Goal: Find specific page/section: Find specific page/section

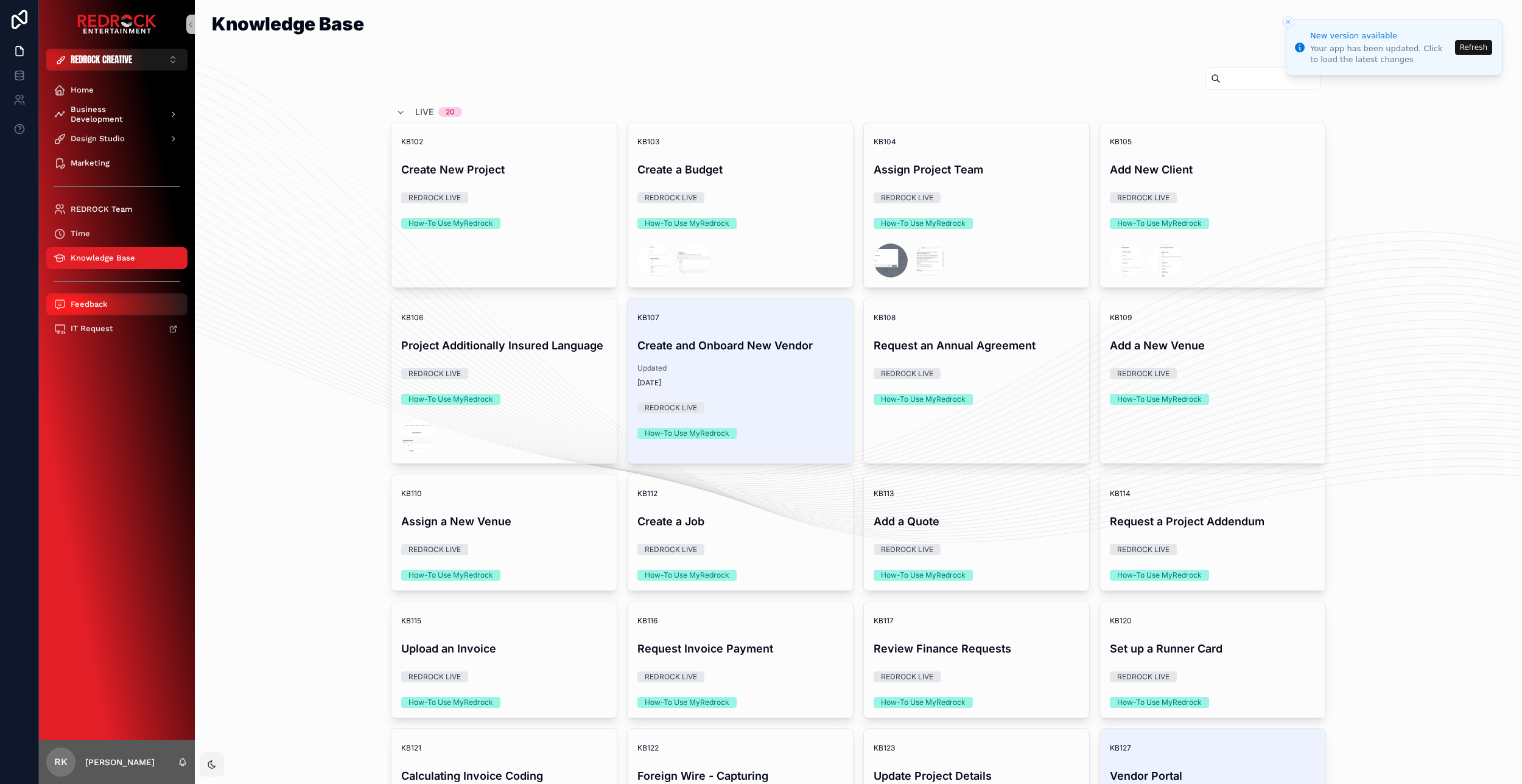
click at [84, 310] on div "Feedback" at bounding box center [116, 305] width 126 height 20
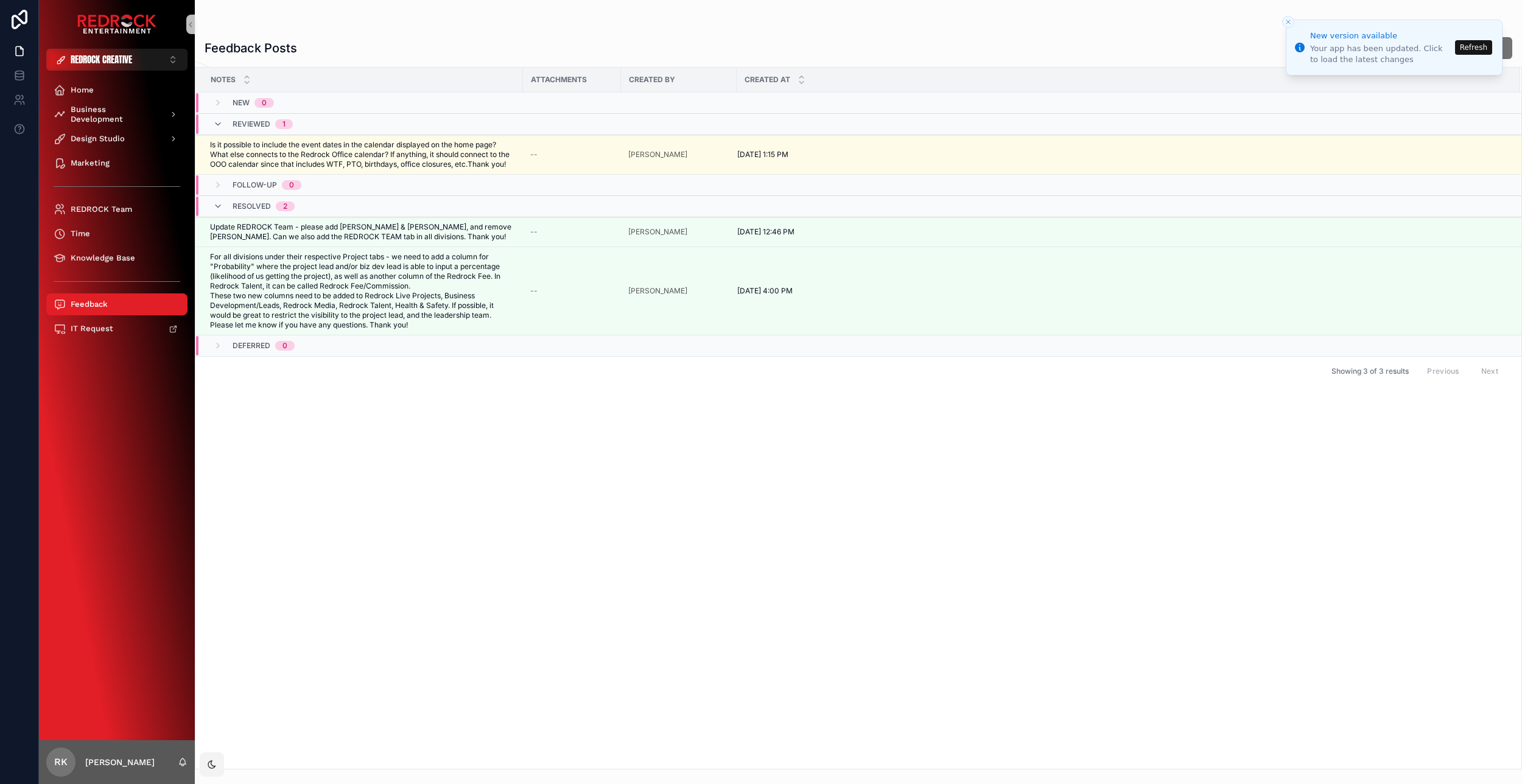
click at [1469, 49] on button "Refresh" at bounding box center [1474, 47] width 37 height 14
click at [98, 90] on div "Home" at bounding box center [116, 90] width 126 height 20
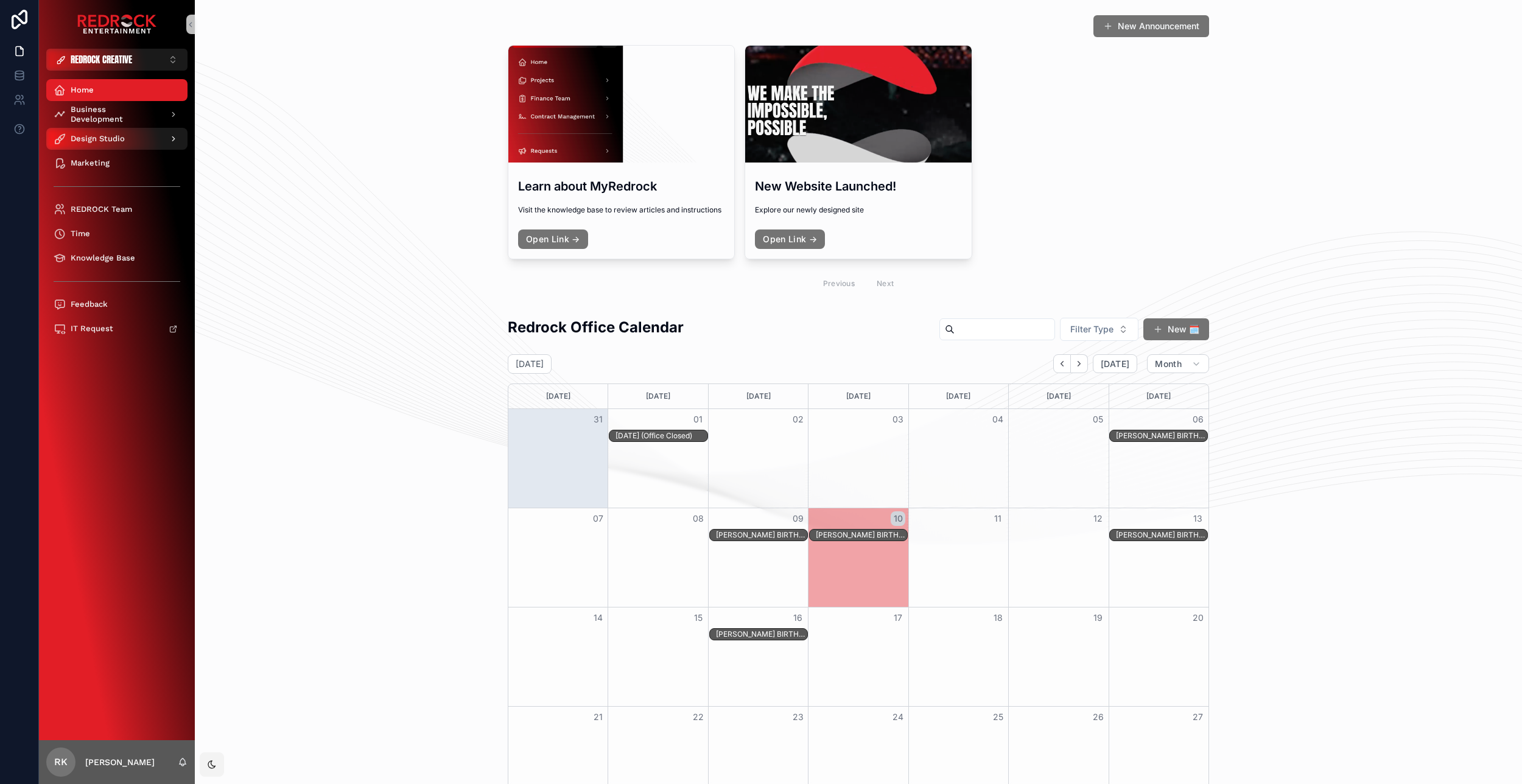
click at [139, 142] on div "Design Studio" at bounding box center [116, 139] width 126 height 20
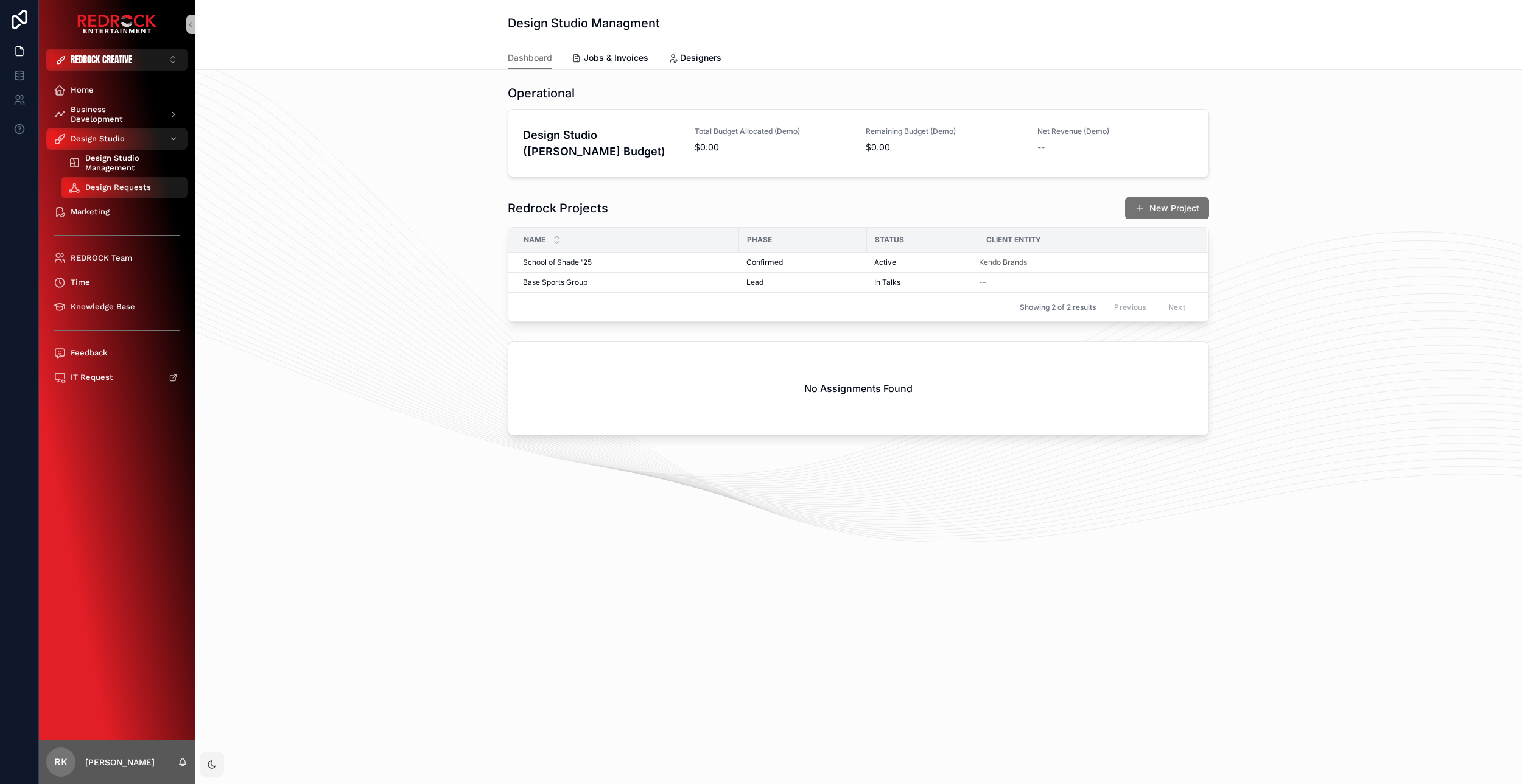
click at [136, 164] on span "Design Studio Management" at bounding box center [130, 164] width 90 height 20
click at [623, 65] on link "Jobs & Invoices" at bounding box center [610, 59] width 76 height 24
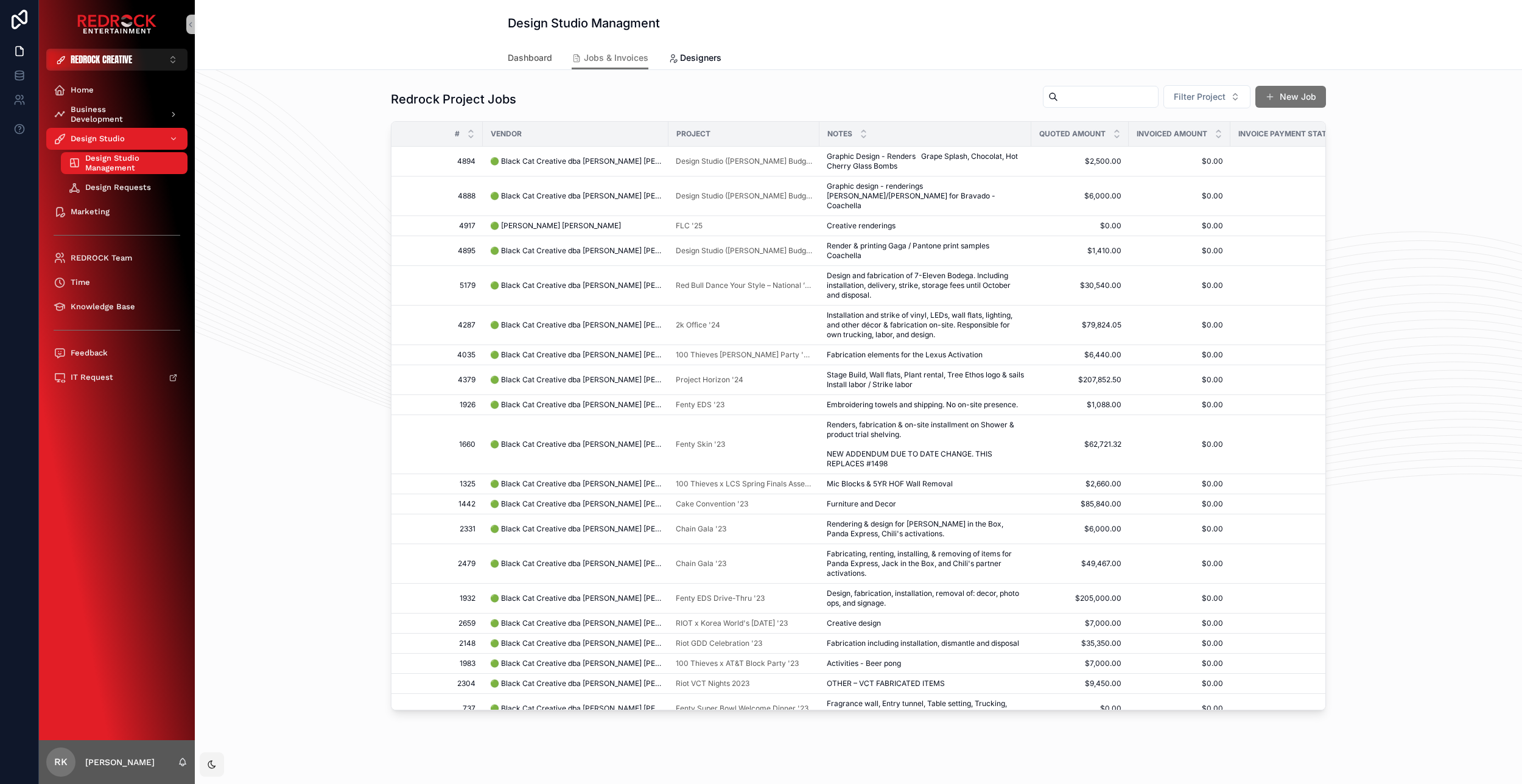
click at [525, 59] on span "Dashboard" at bounding box center [530, 58] width 44 height 12
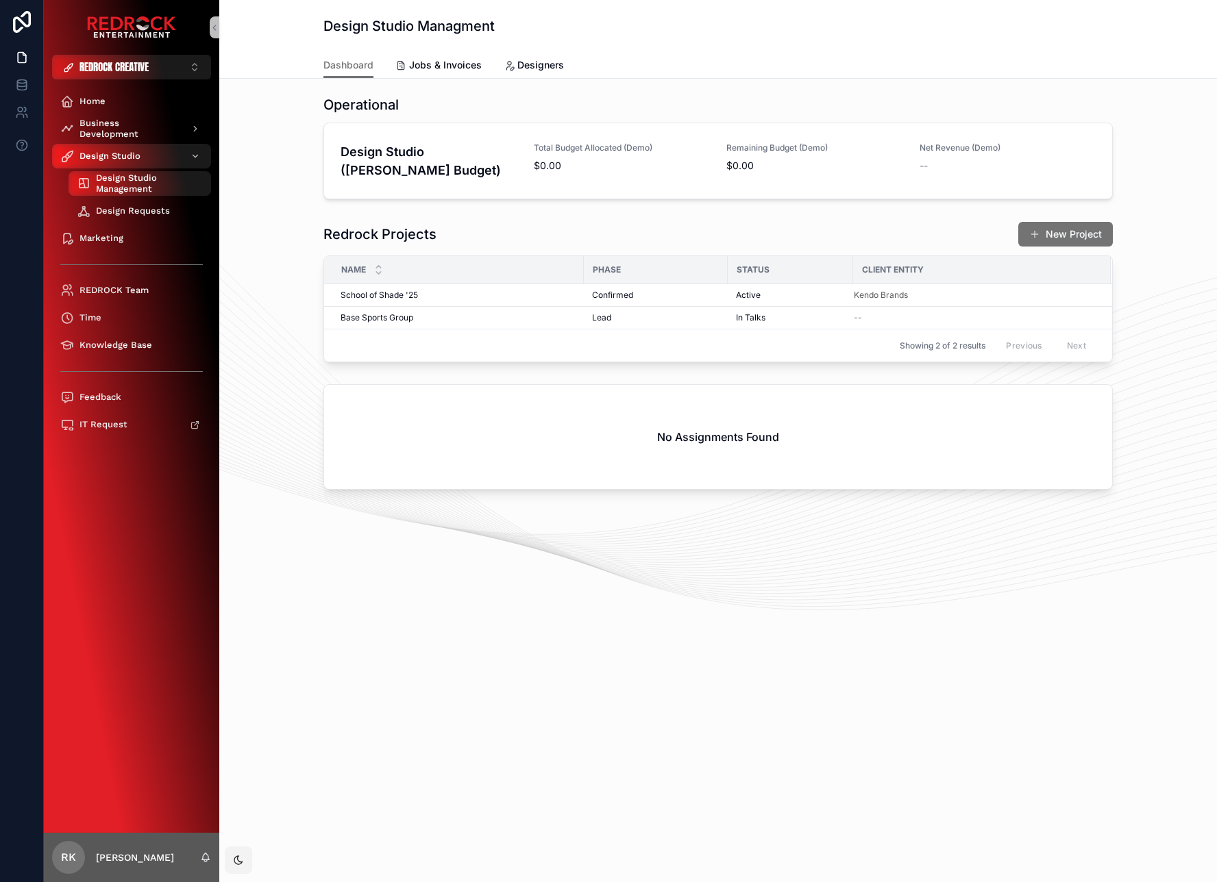
click at [132, 209] on span "Design Requests" at bounding box center [133, 210] width 74 height 11
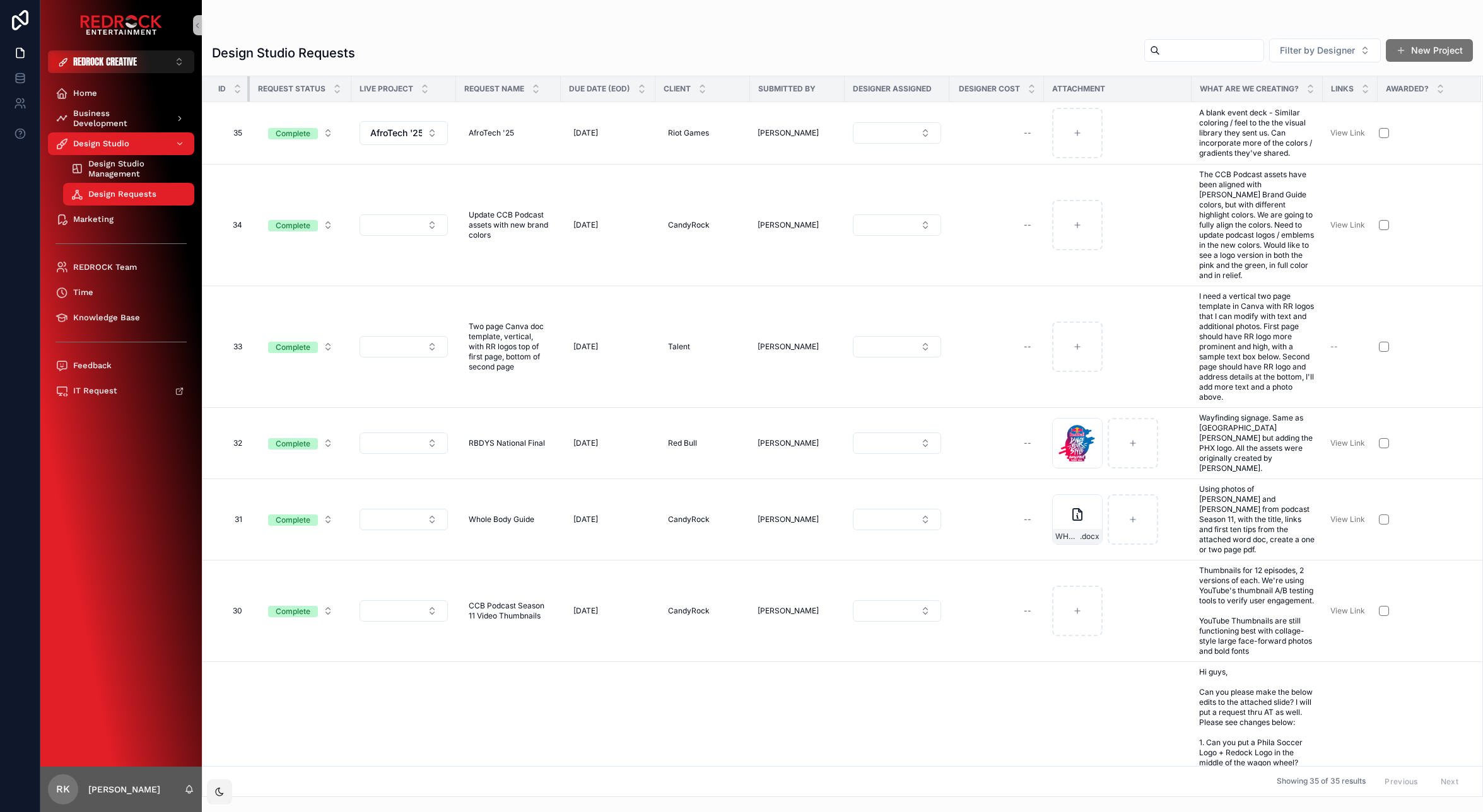
drag, startPoint x: 277, startPoint y: 89, endPoint x: 229, endPoint y: 90, distance: 48.0
click at [229, 90] on th "Id" at bounding box center [226, 89] width 47 height 26
click at [881, 131] on button "Select Button" at bounding box center [897, 133] width 88 height 21
click at [876, 51] on div "Design Studio Requests Filter by Designer New Project" at bounding box center [842, 52] width 1261 height 30
click at [135, 169] on span "Design Studio Management" at bounding box center [134, 169] width 93 height 20
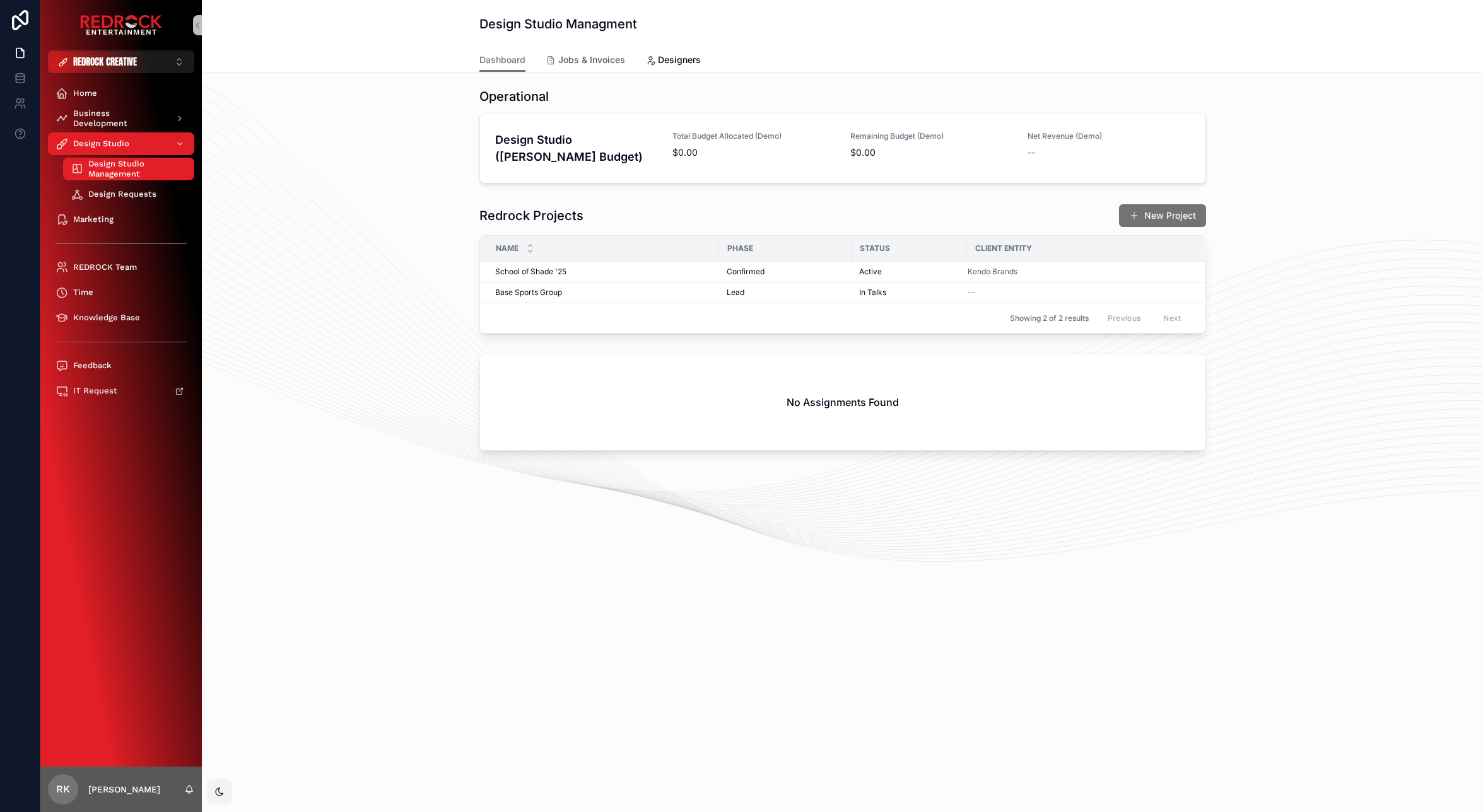
click at [583, 65] on span "Jobs & Invoices" at bounding box center [591, 60] width 67 height 13
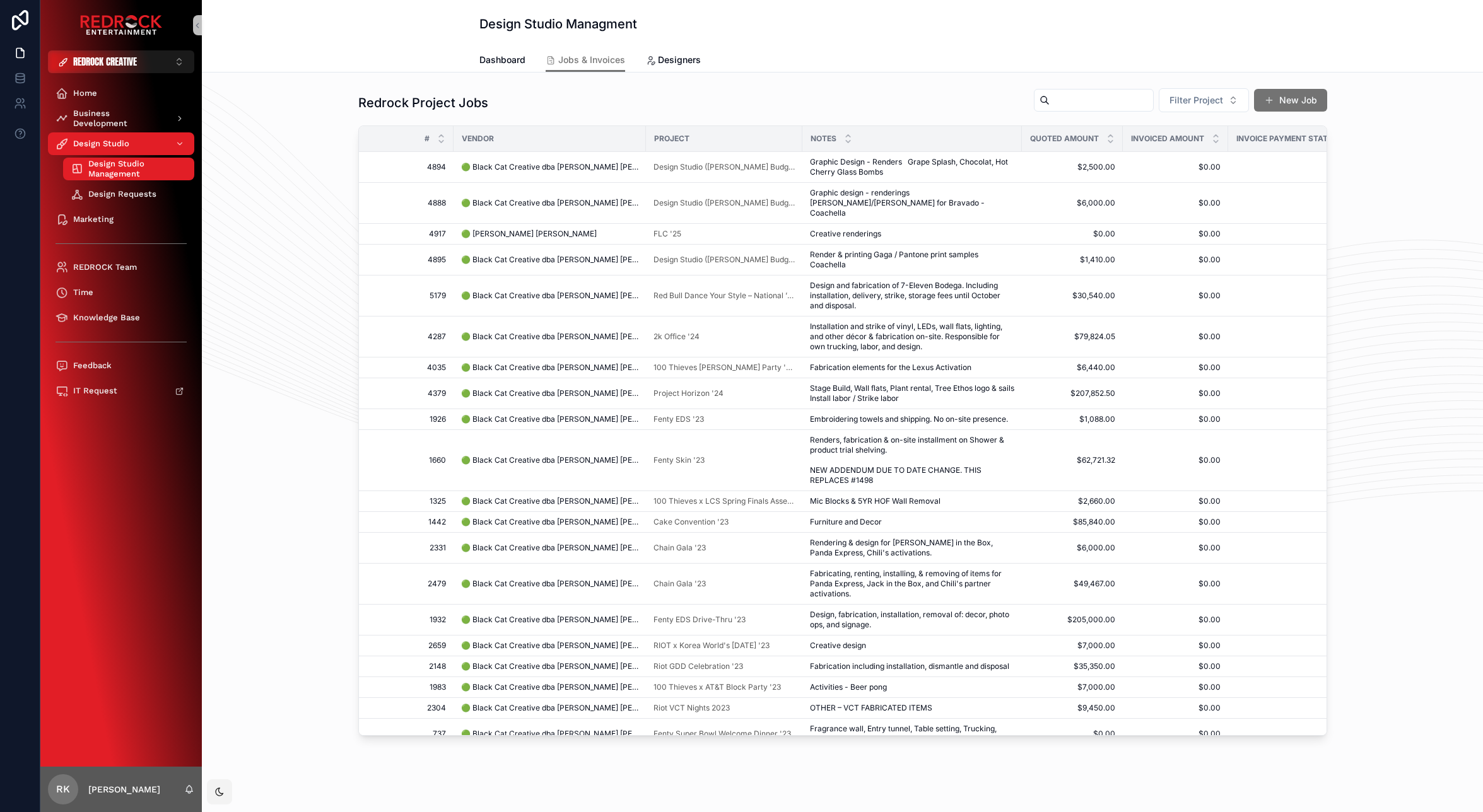
click at [723, 137] on div "Project" at bounding box center [724, 139] width 156 height 20
click at [682, 136] on span "Project" at bounding box center [671, 138] width 35 height 10
click at [670, 142] on span "Project" at bounding box center [671, 138] width 35 height 10
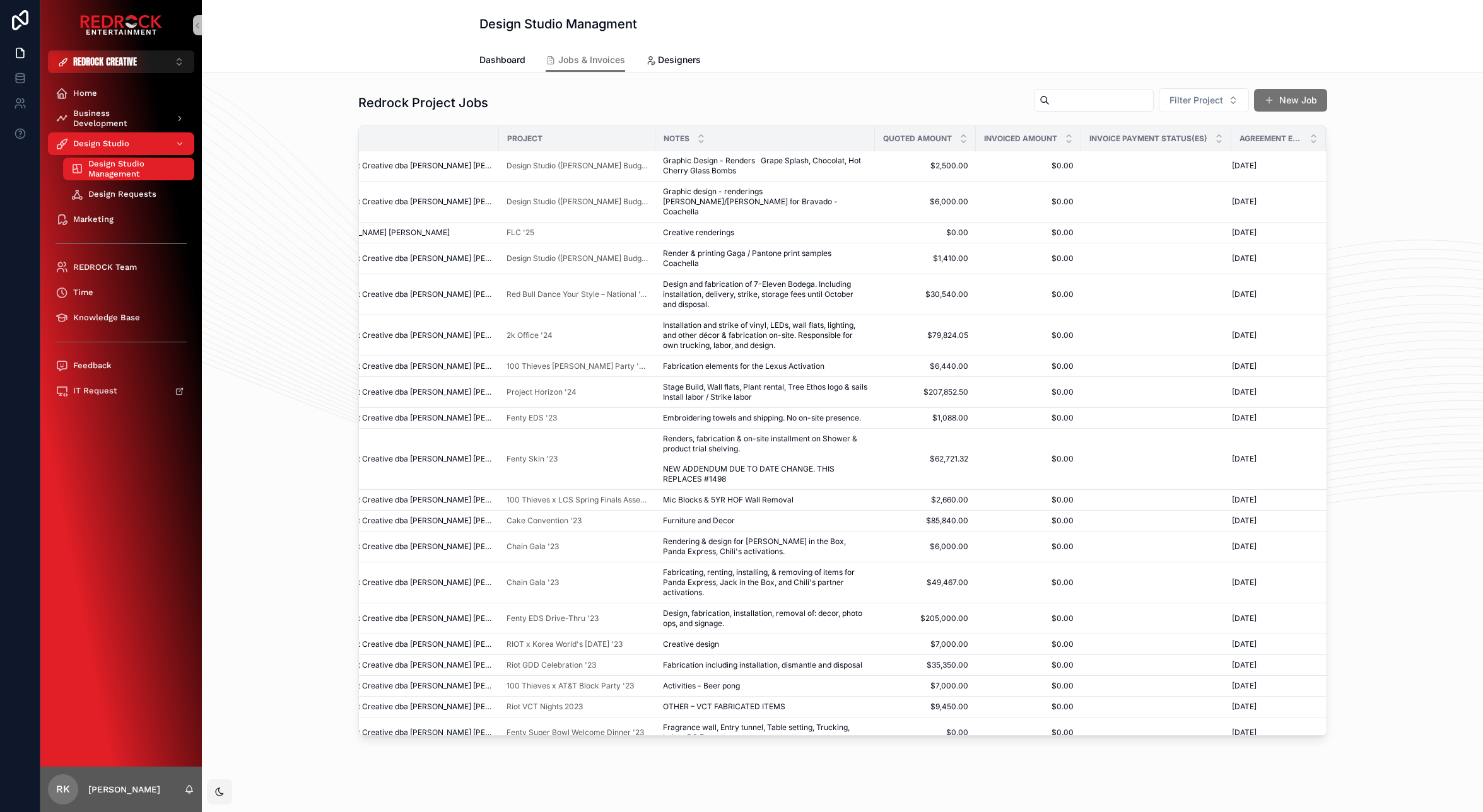
scroll to position [1, 0]
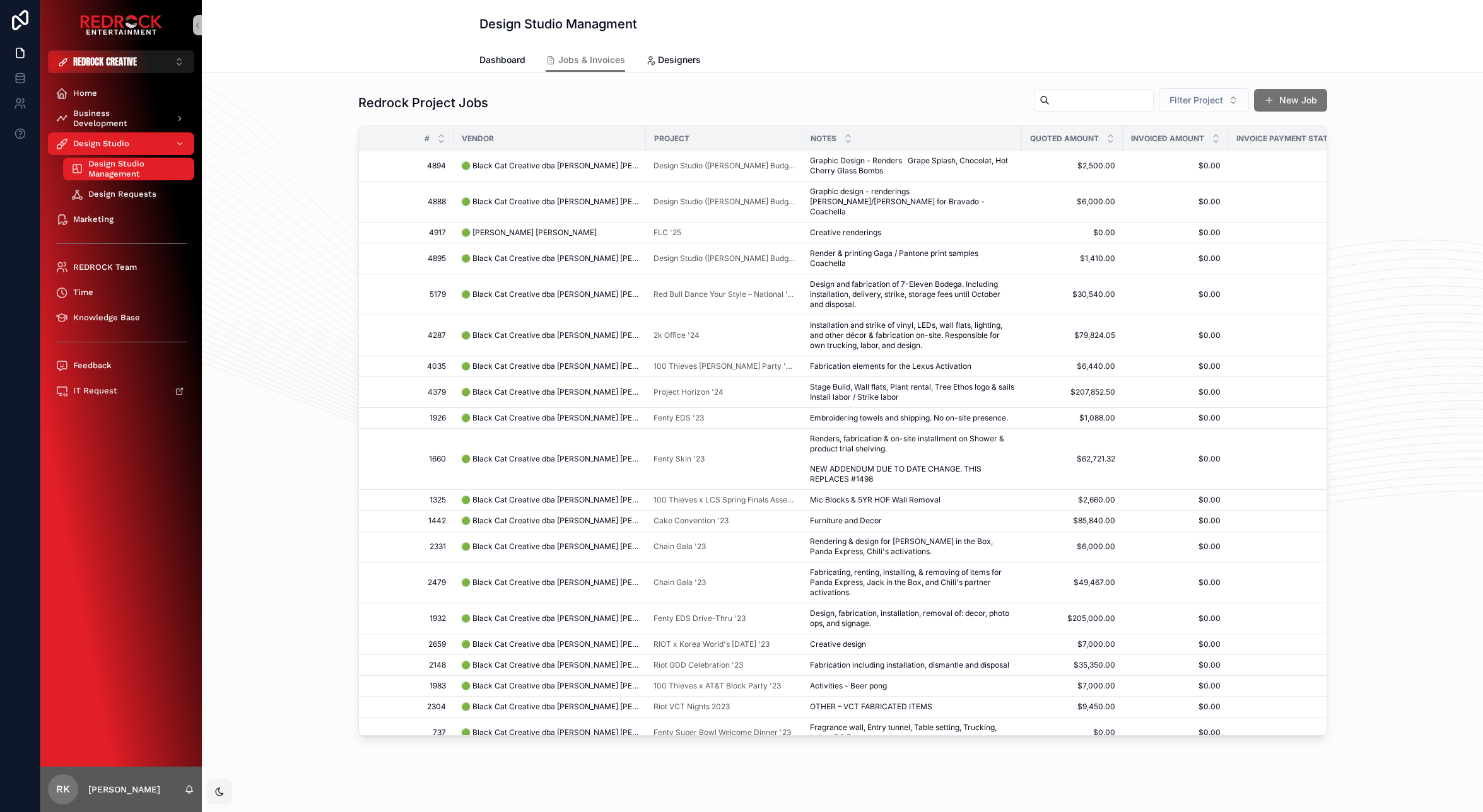
click at [1191, 101] on span "Filter Project" at bounding box center [1197, 100] width 53 height 13
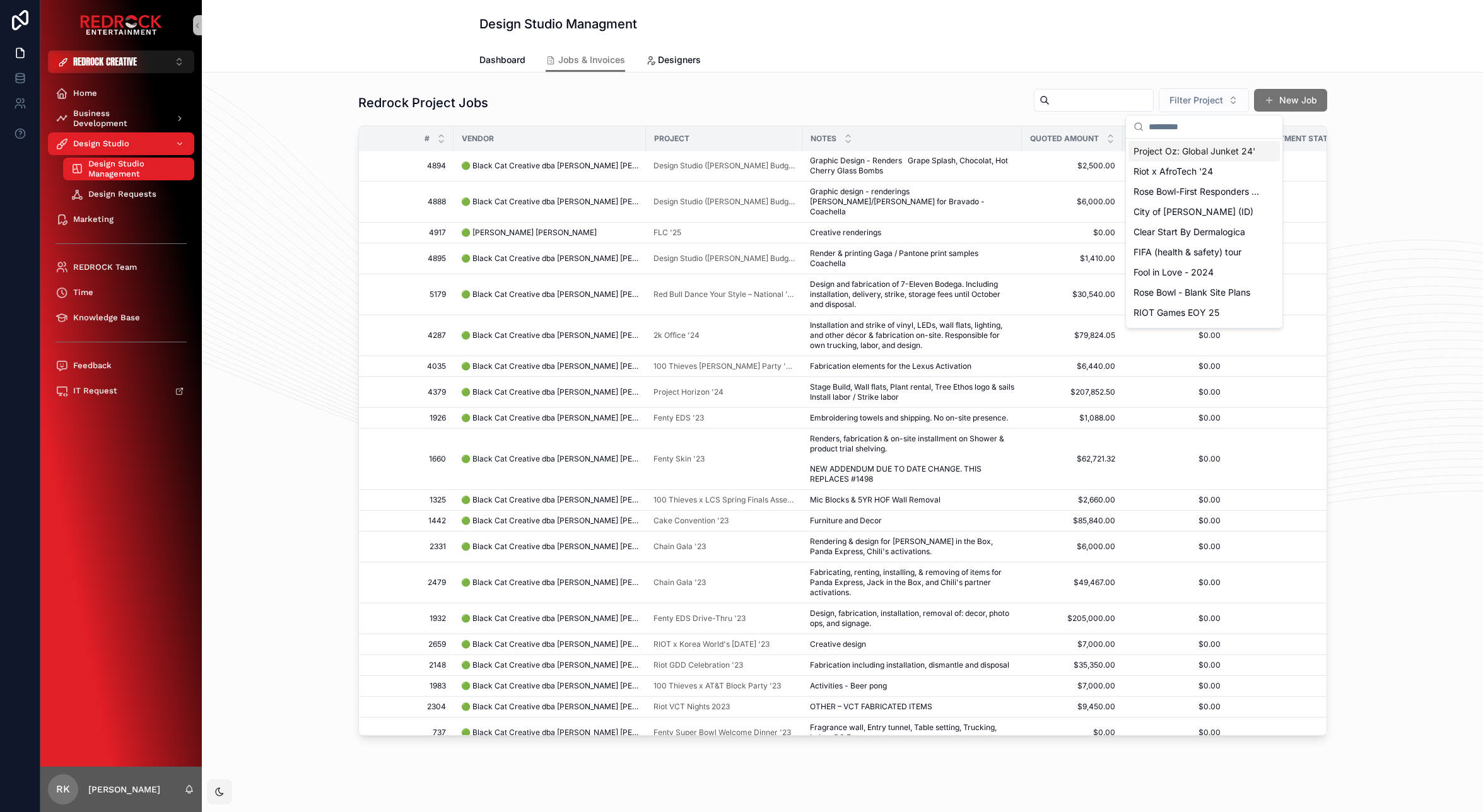
click at [1189, 101] on span "Filter Project" at bounding box center [1197, 100] width 53 height 13
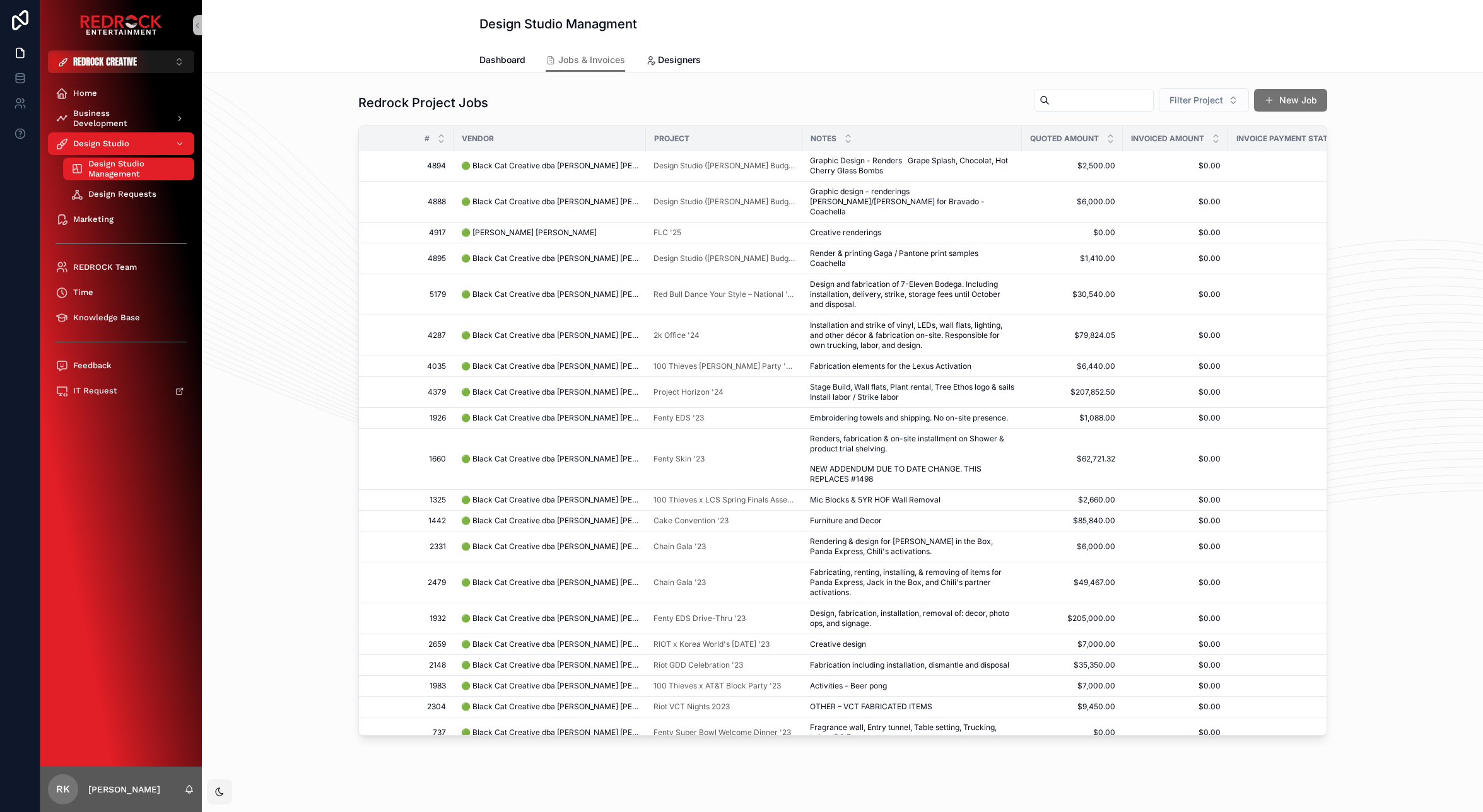
click at [1189, 101] on span "Filter Project" at bounding box center [1197, 100] width 53 height 13
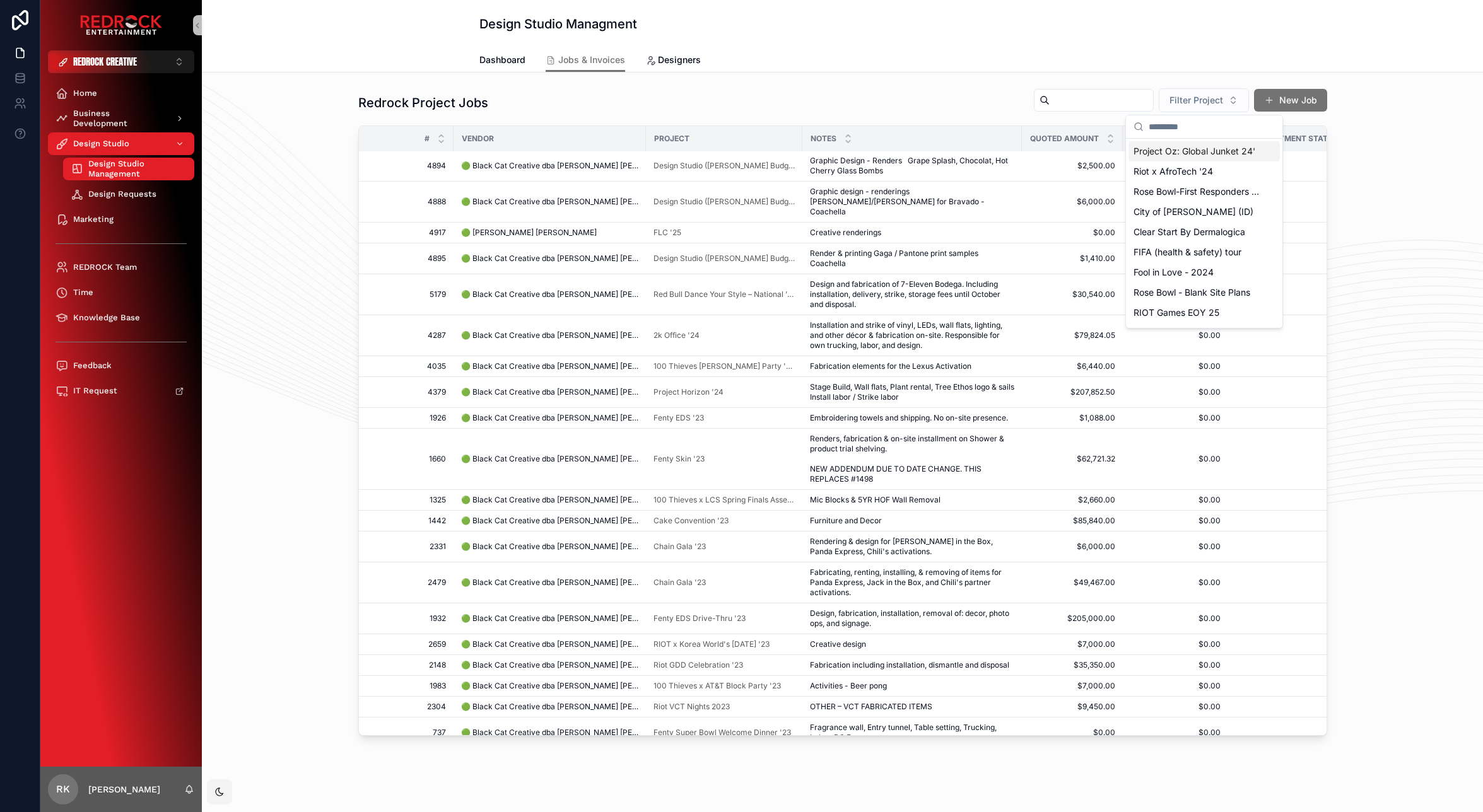
click at [1189, 101] on span "Filter Project" at bounding box center [1197, 100] width 53 height 13
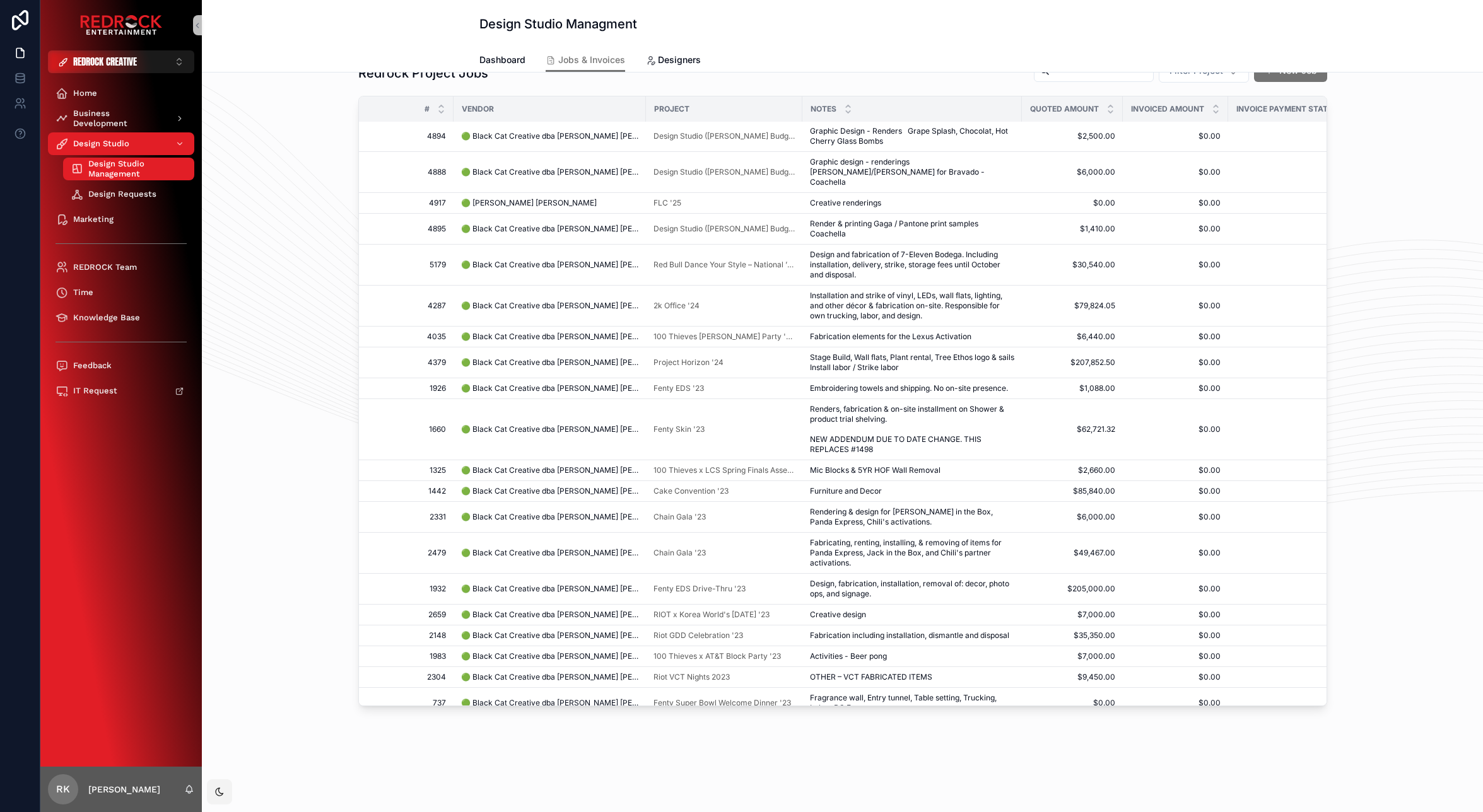
scroll to position [0, 0]
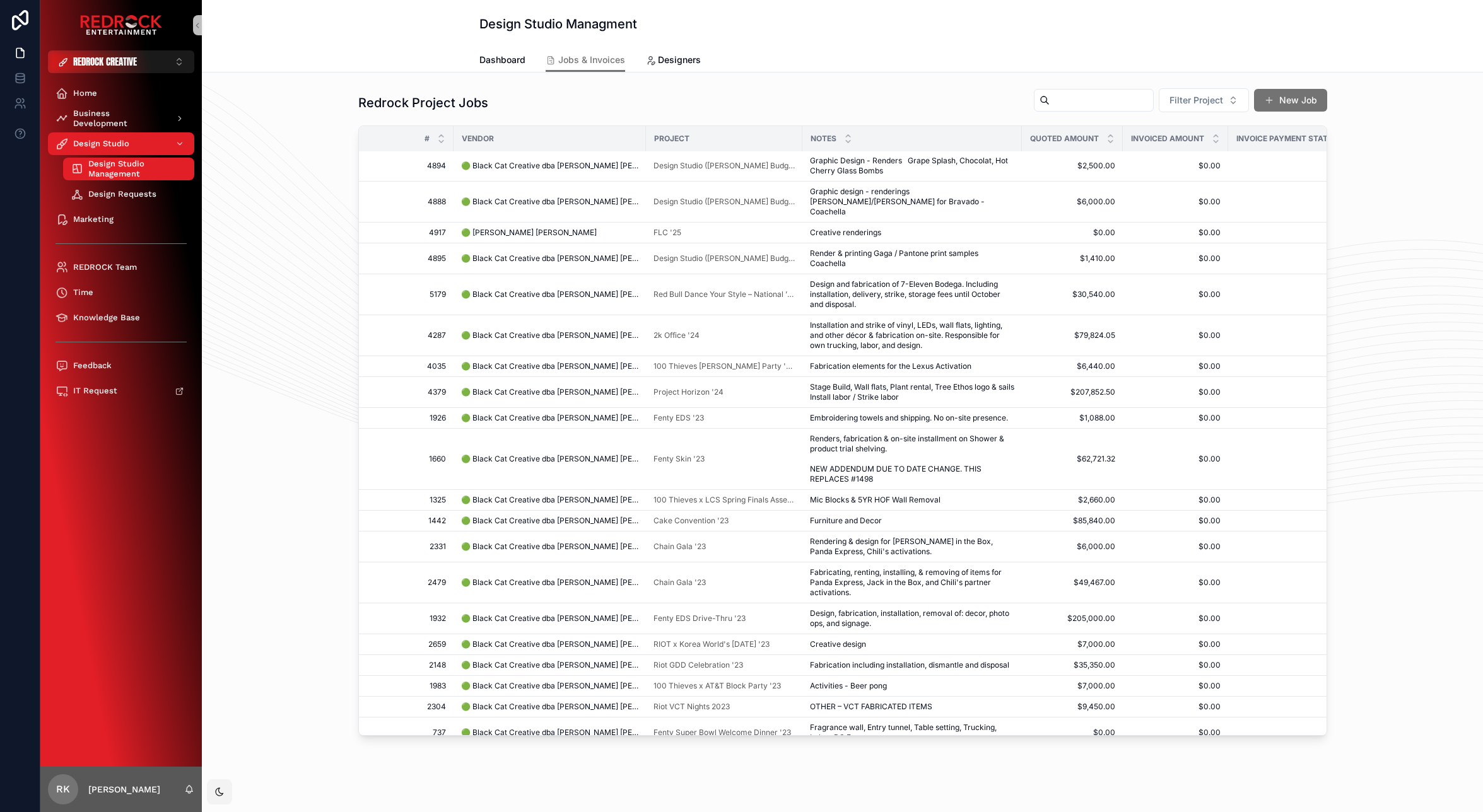
click at [1092, 97] on input "scrollable content" at bounding box center [1102, 99] width 103 height 17
type input "**********"
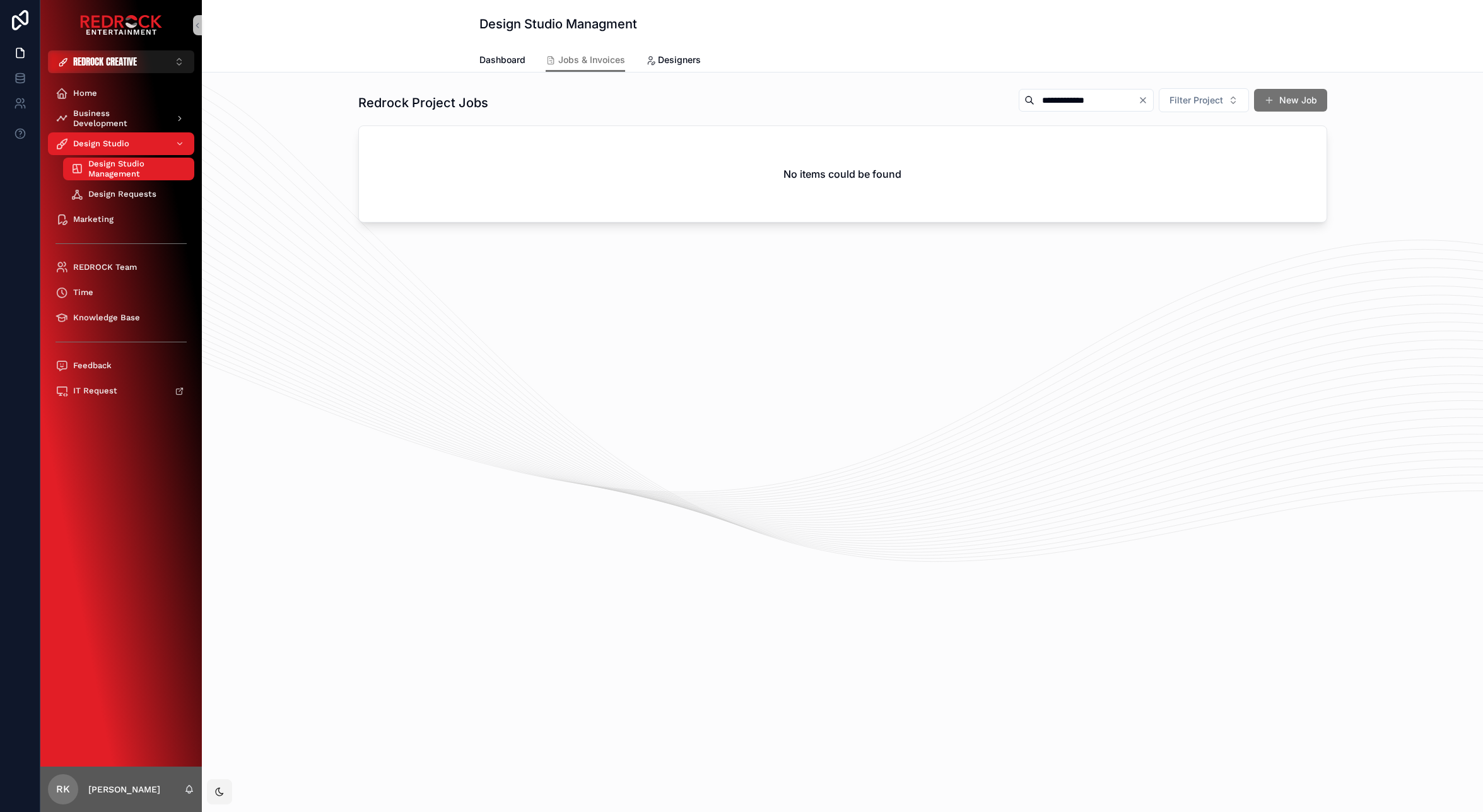
drag, startPoint x: 1113, startPoint y: 95, endPoint x: 906, endPoint y: 81, distance: 207.5
click at [911, 83] on div "**********" at bounding box center [842, 156] width 1261 height 145
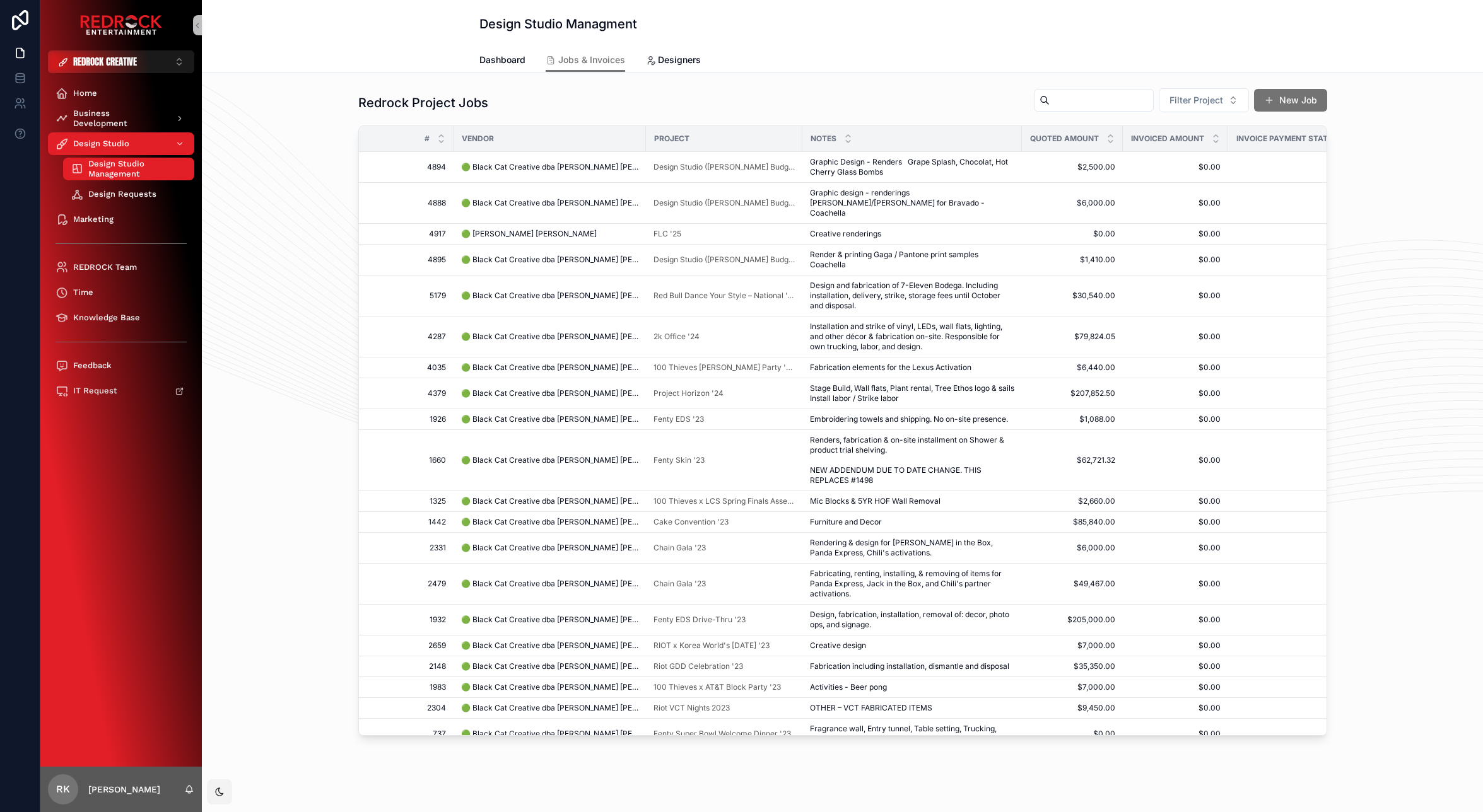
click at [870, 97] on div "Redrock Project Jobs Filter Project New Job" at bounding box center [843, 102] width 969 height 30
click at [114, 89] on div "Home" at bounding box center [121, 93] width 131 height 20
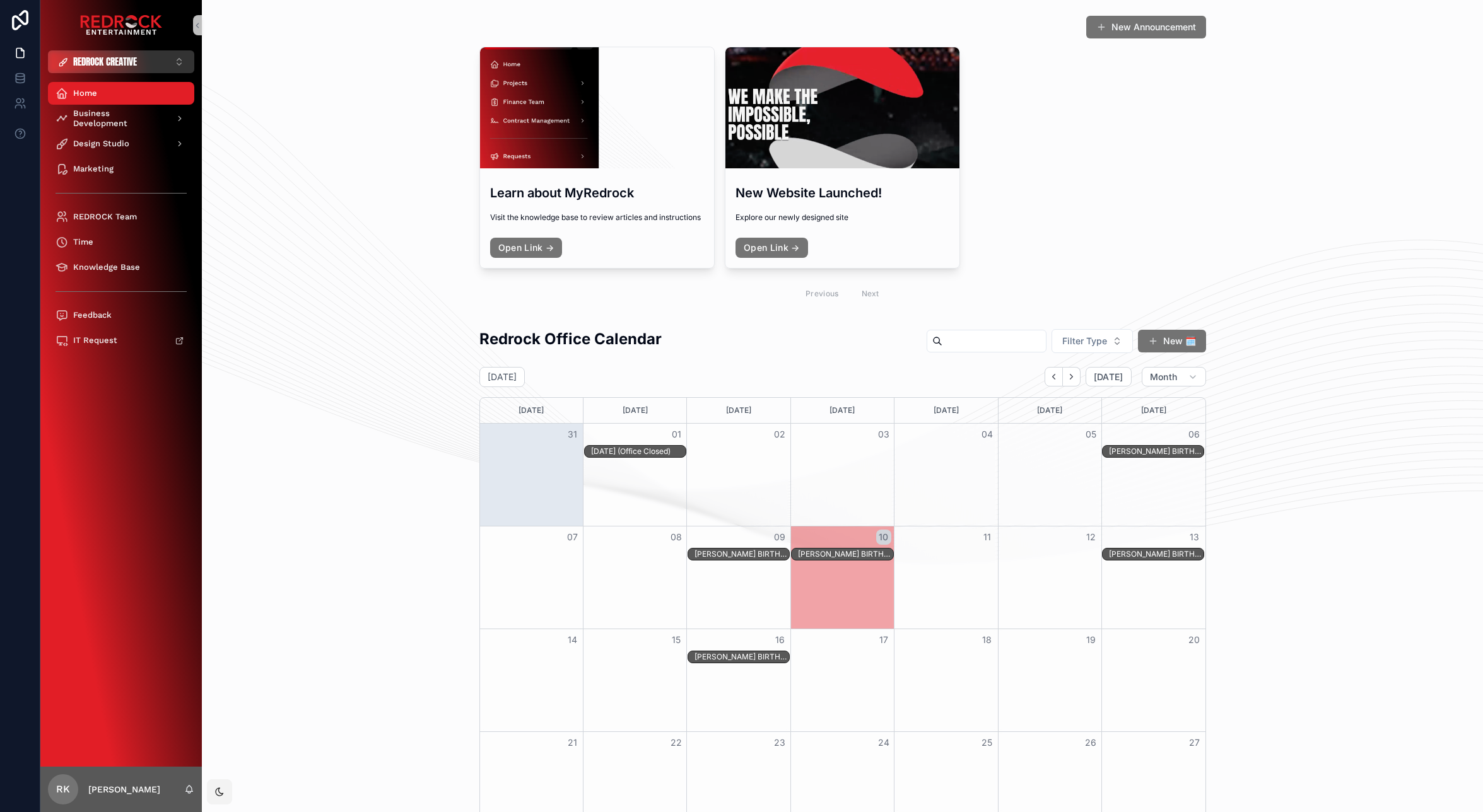
click at [115, 64] on span "REDROCK CREATIVE" at bounding box center [104, 62] width 64 height 13
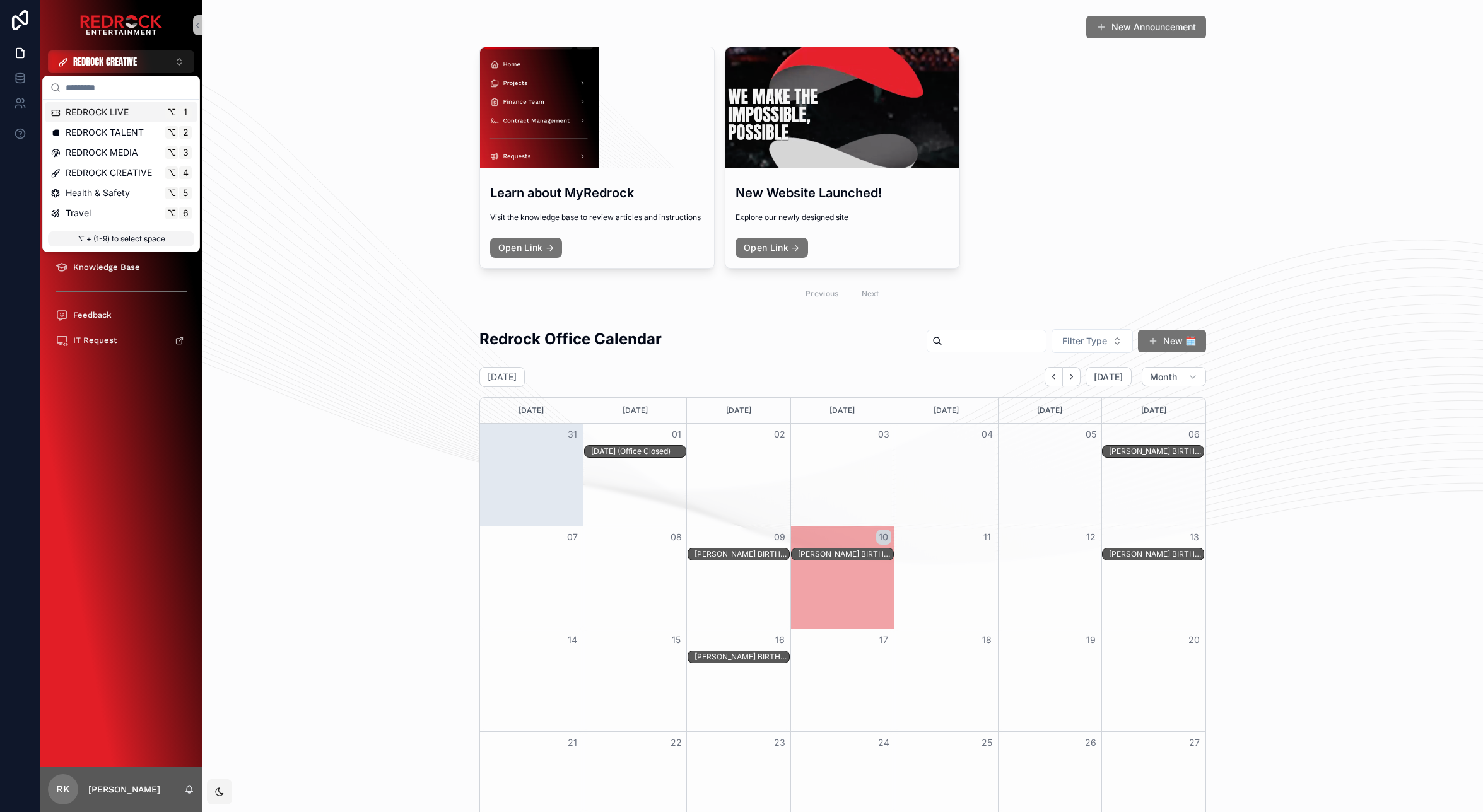
click at [103, 111] on span "REDROCK LIVE" at bounding box center [97, 112] width 63 height 13
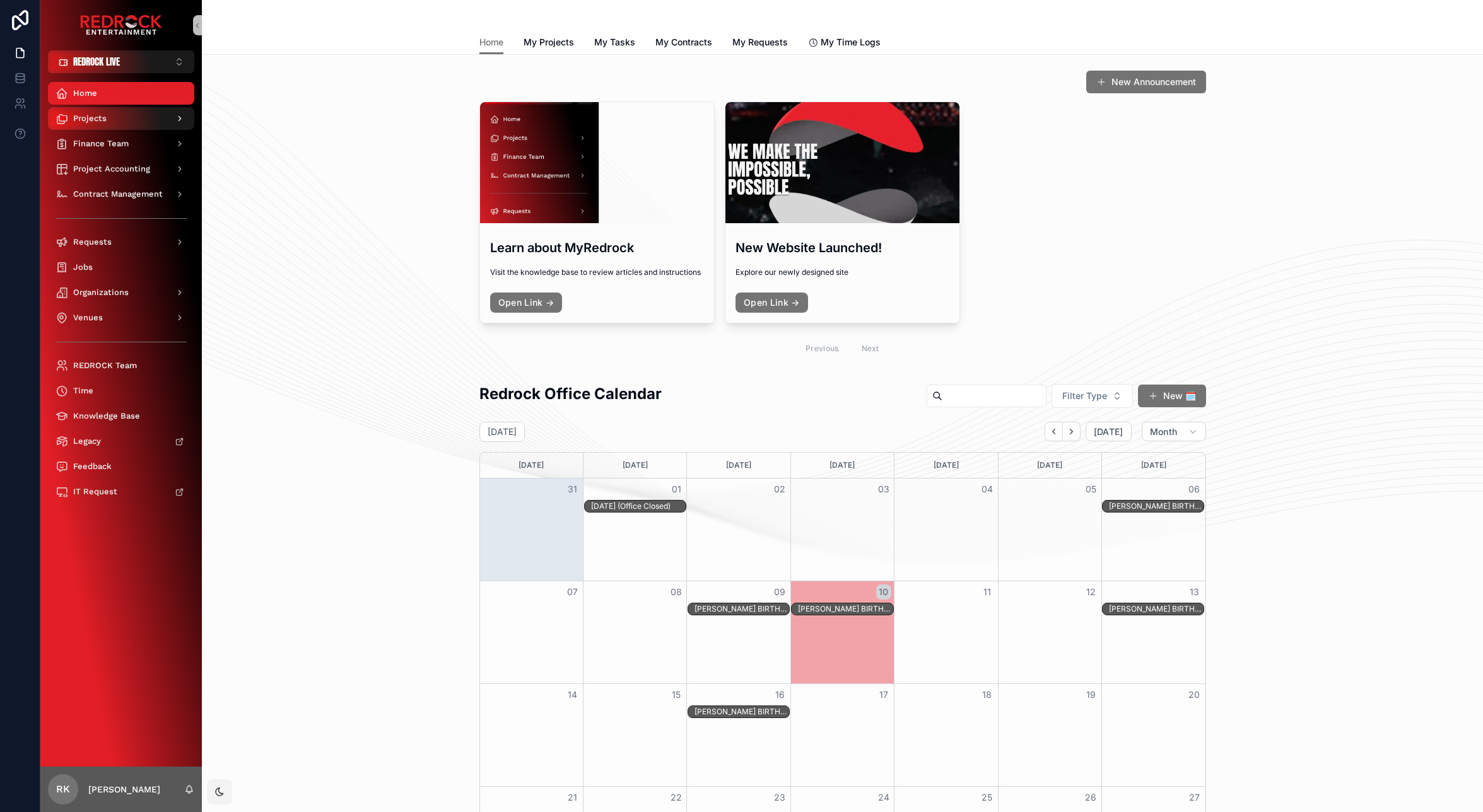
click at [111, 114] on div "Projects" at bounding box center [121, 119] width 131 height 20
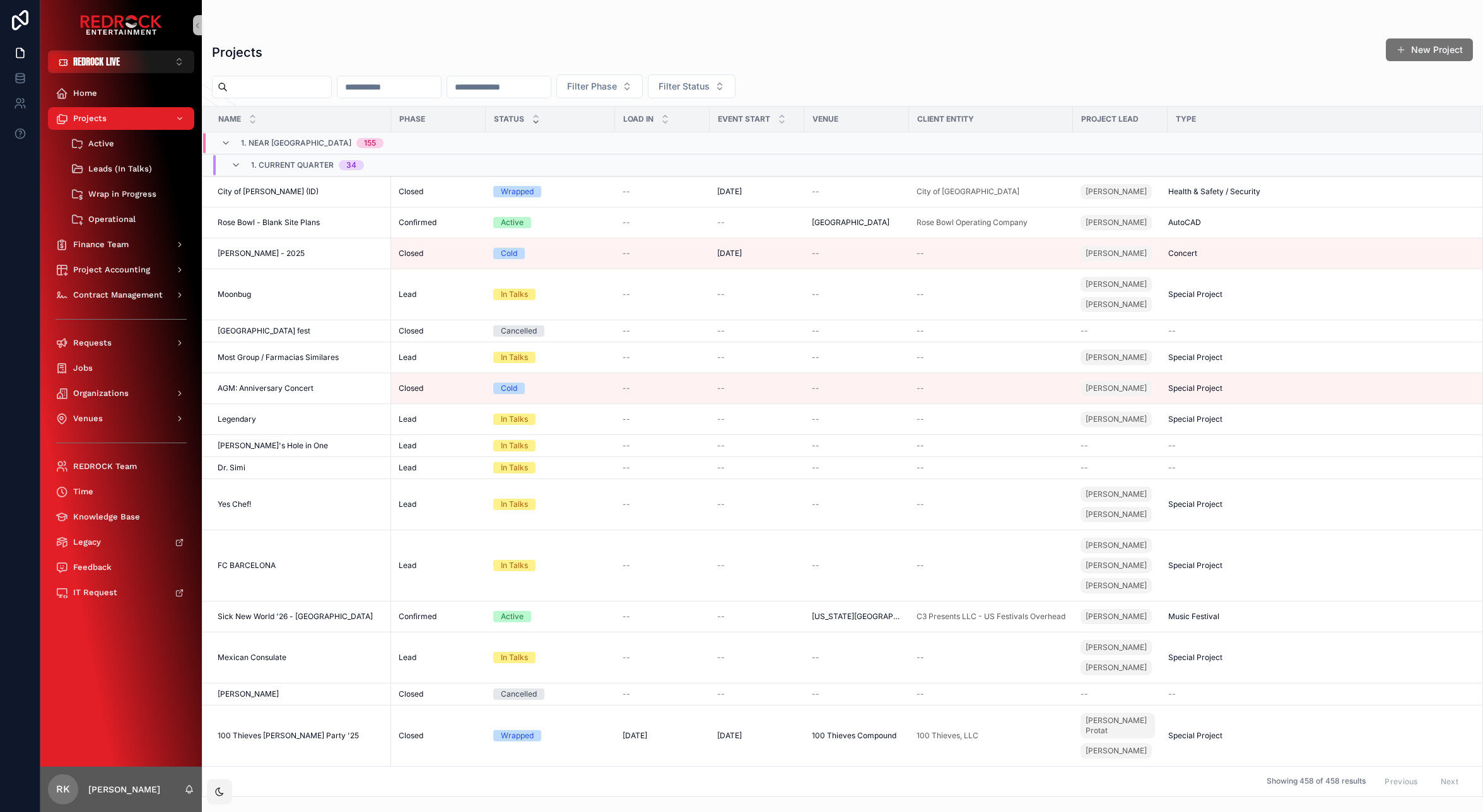
click at [531, 122] on icon "scrollable content" at bounding box center [535, 122] width 8 height 8
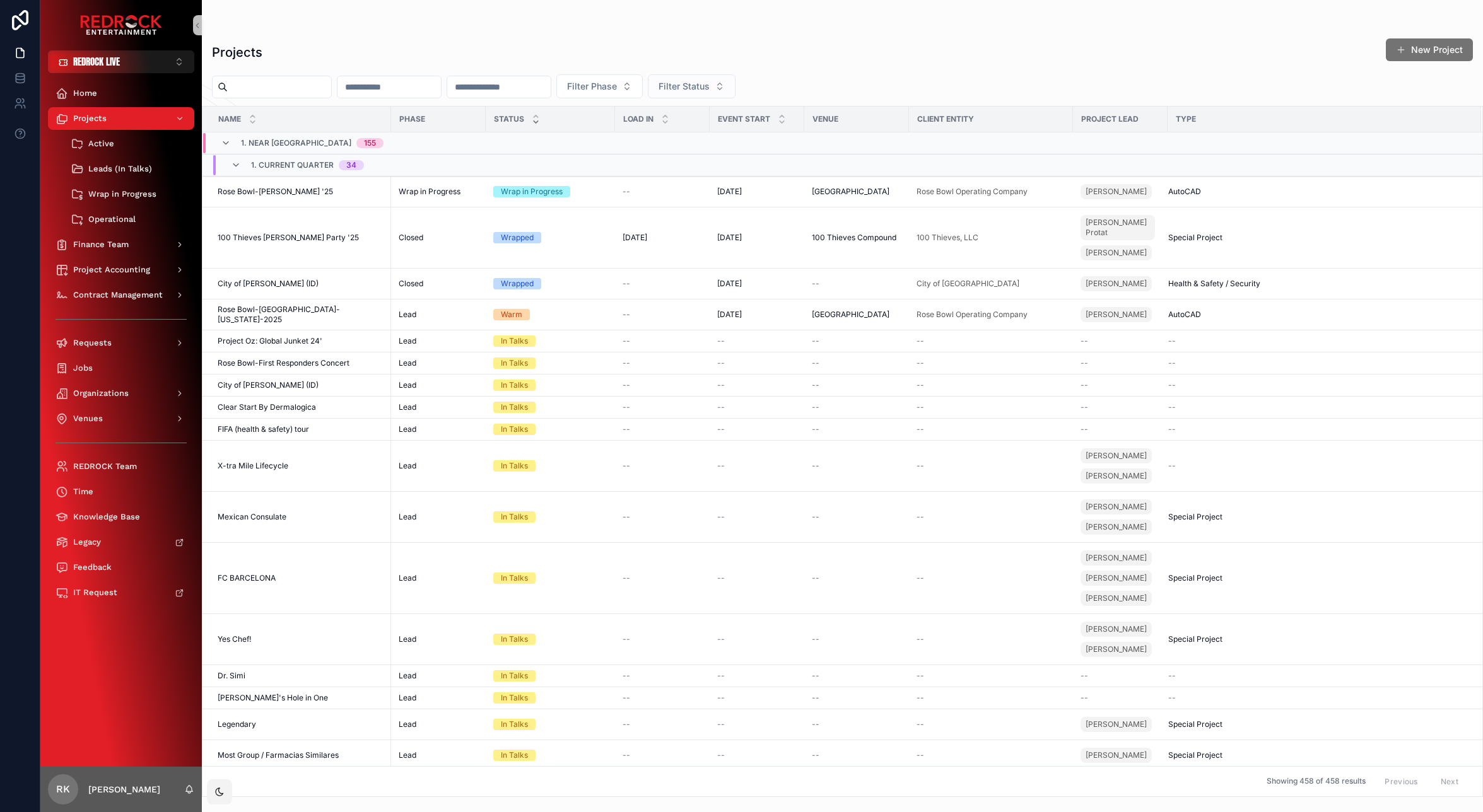
click at [710, 88] on span "Filter Status" at bounding box center [683, 87] width 51 height 13
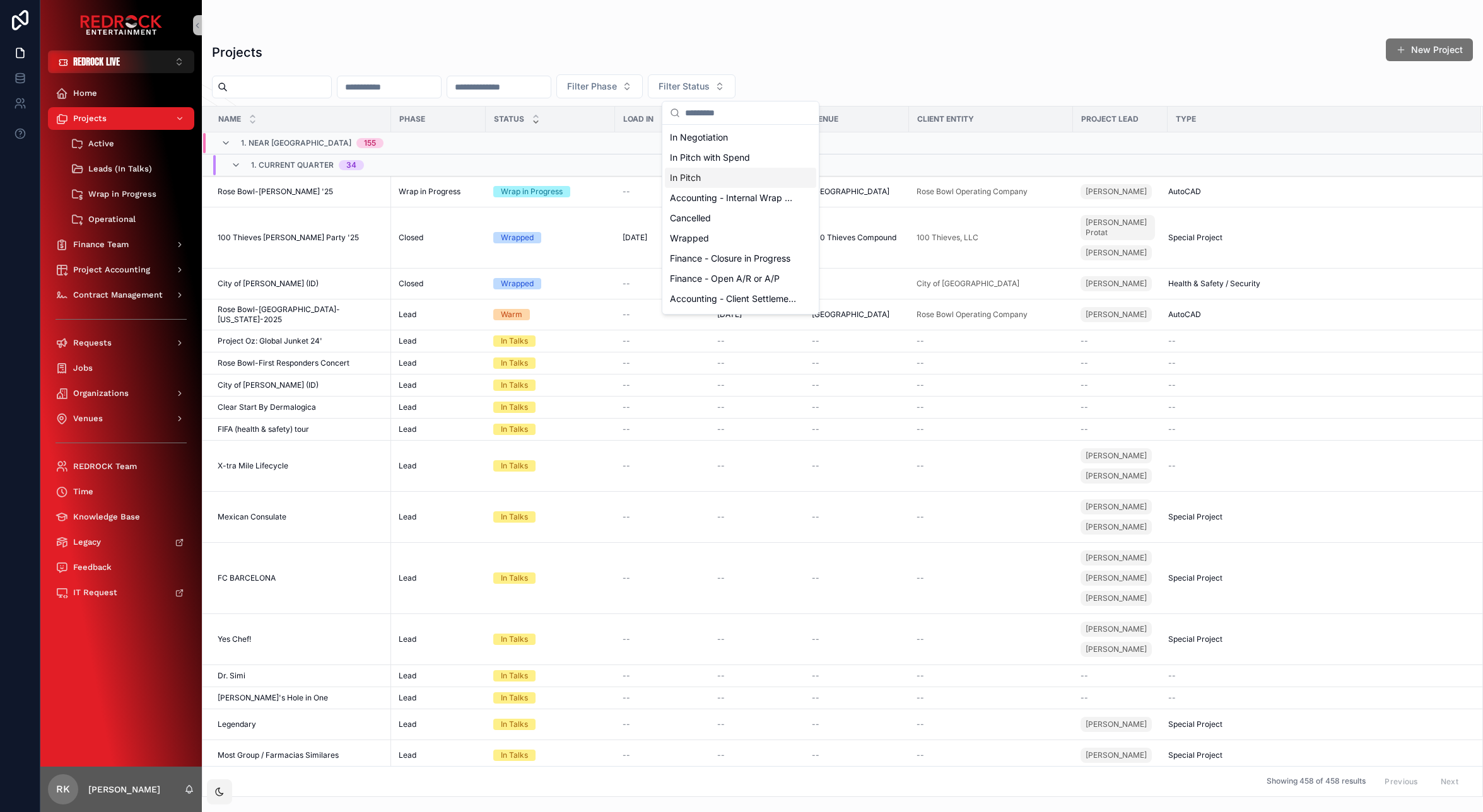
click at [906, 64] on div "Projects New Project" at bounding box center [842, 52] width 1261 height 29
